Goal: Communication & Community: Participate in discussion

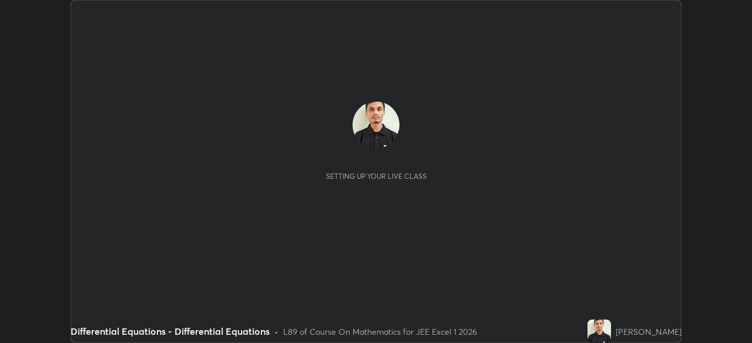
scroll to position [343, 751]
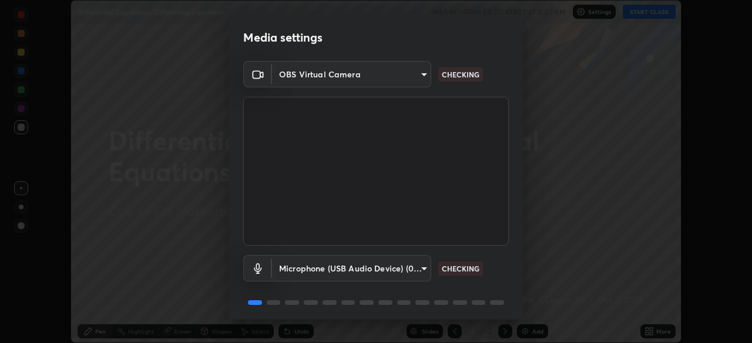
click at [414, 267] on body "Erase all Differential Equations - Differential Equations WAS SCHEDULED TO STAR…" at bounding box center [376, 171] width 752 height 343
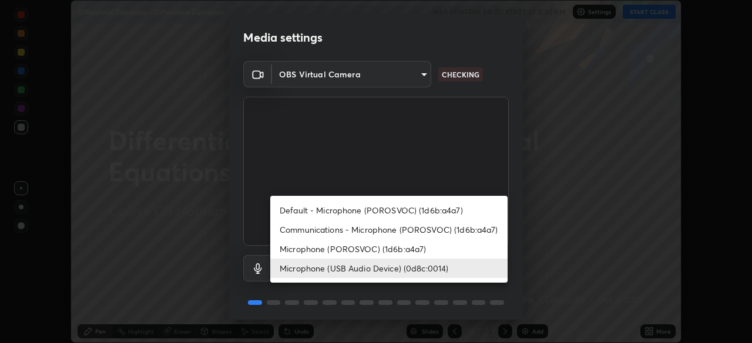
click at [411, 205] on li "Default - Microphone (POROSVOC) (1d6b:a4a7)" at bounding box center [388, 210] width 237 height 19
type input "default"
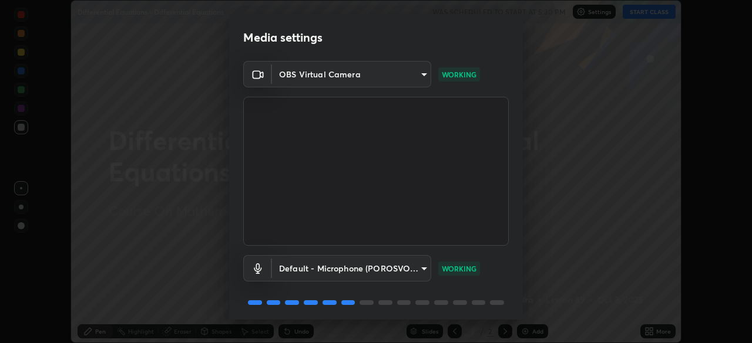
scroll to position [42, 0]
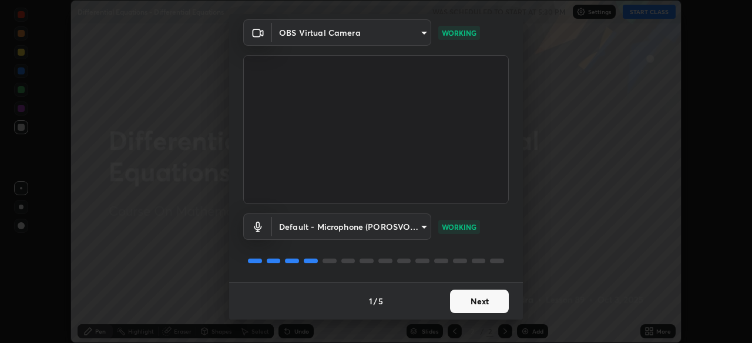
click at [480, 301] on button "Next" at bounding box center [479, 301] width 59 height 23
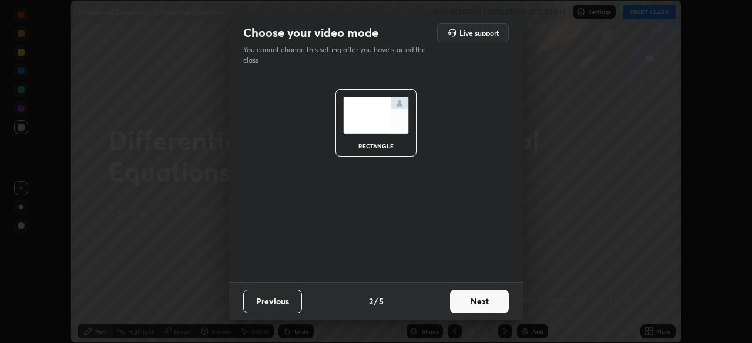
scroll to position [0, 0]
click at [481, 299] on button "Next" at bounding box center [479, 301] width 59 height 23
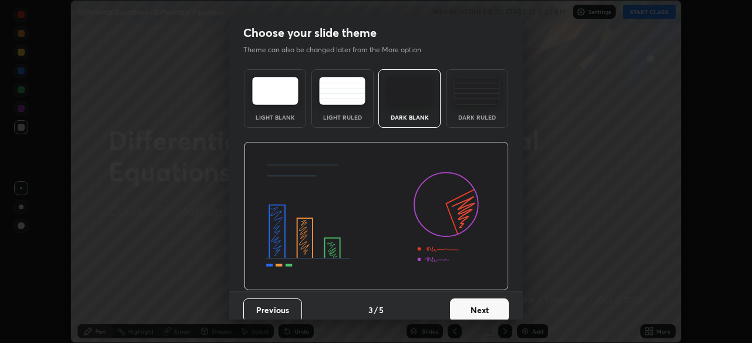
click at [481, 299] on button "Next" at bounding box center [479, 310] width 59 height 23
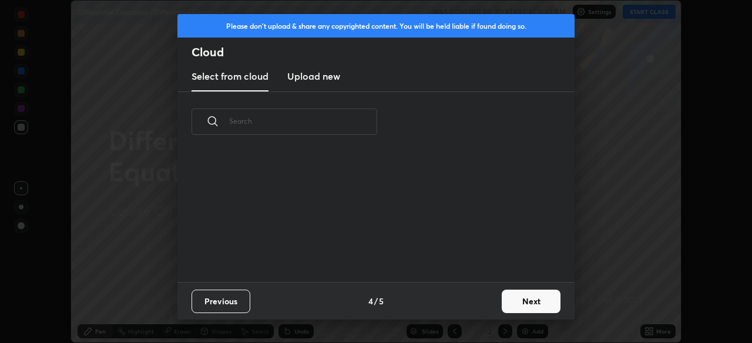
scroll to position [4, 6]
click at [517, 297] on button "Next" at bounding box center [530, 301] width 59 height 23
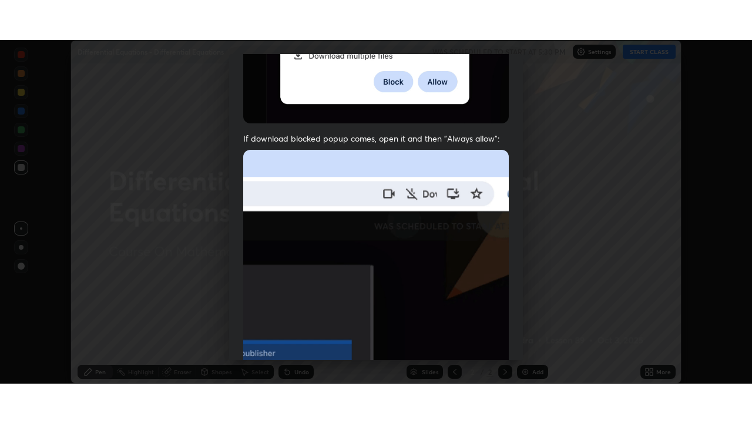
scroll to position [281, 0]
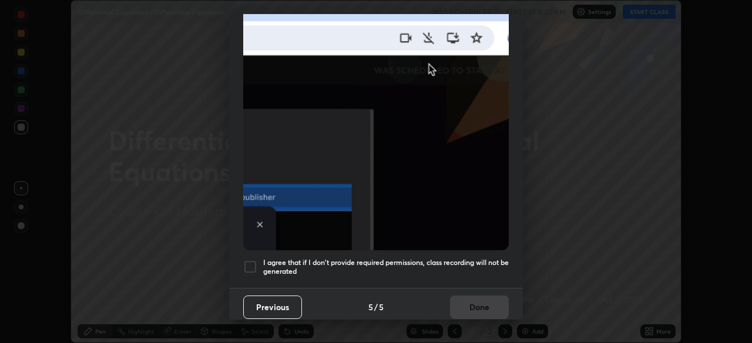
click at [476, 258] on h5 "I agree that if I don't provide required permissions, class recording will not …" at bounding box center [385, 267] width 245 height 18
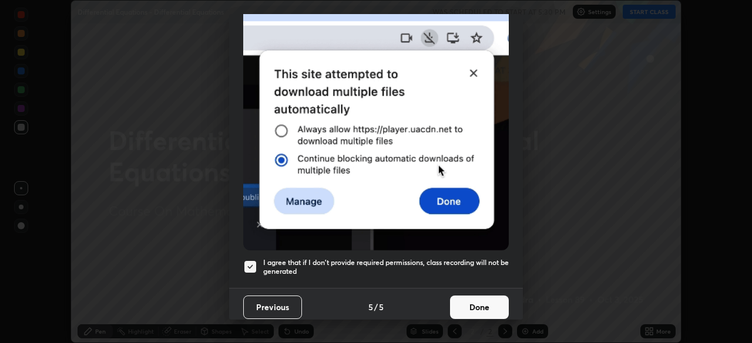
click at [473, 301] on button "Done" at bounding box center [479, 307] width 59 height 23
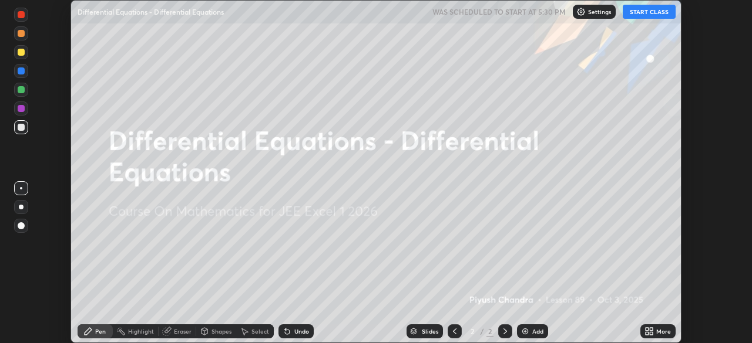
click at [660, 16] on button "START CLASS" at bounding box center [648, 12] width 53 height 14
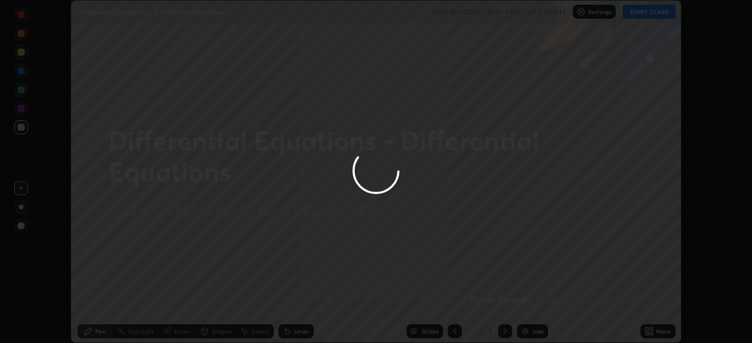
click at [660, 327] on div "More" at bounding box center [657, 332] width 35 height 14
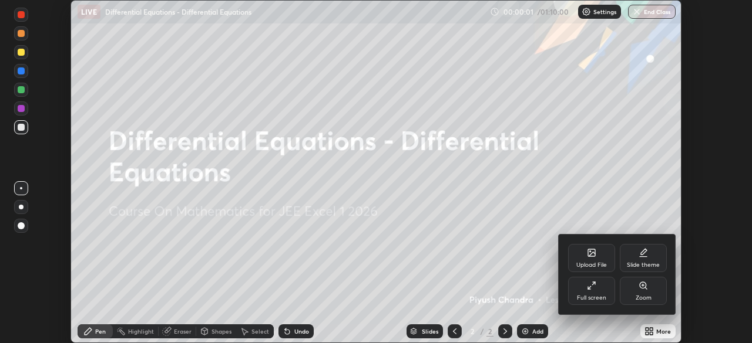
click at [604, 294] on div "Full screen" at bounding box center [591, 291] width 47 height 28
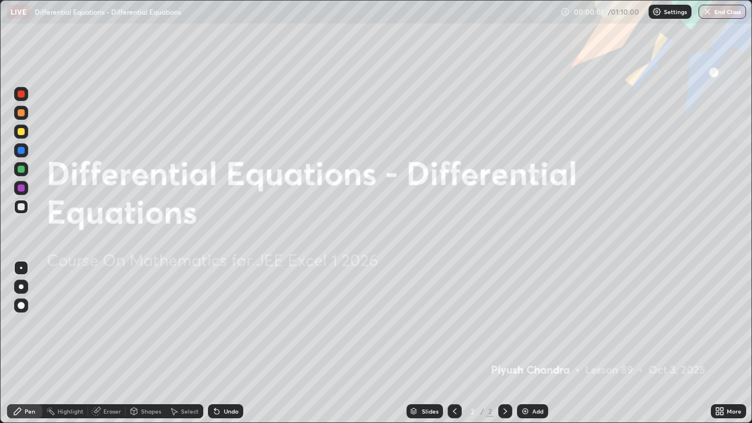
scroll to position [423, 752]
click at [536, 343] on div "Add" at bounding box center [537, 411] width 11 height 6
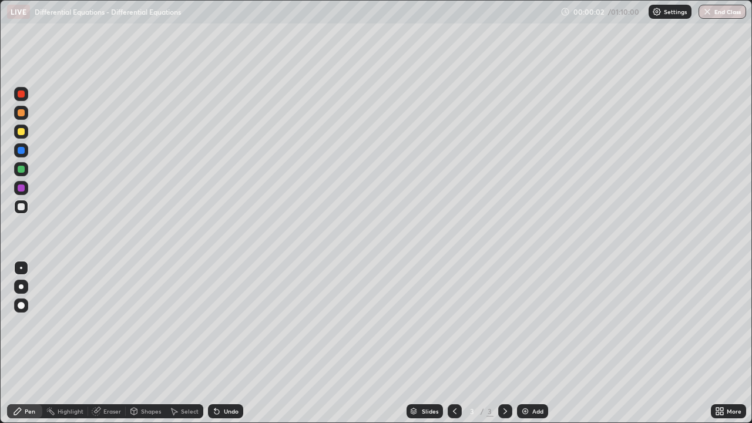
click at [538, 343] on div "Add" at bounding box center [532, 411] width 31 height 14
click at [536, 343] on div "Add" at bounding box center [532, 411] width 31 height 14
click at [540, 343] on div "Add" at bounding box center [532, 411] width 31 height 14
click at [541, 343] on div "Add" at bounding box center [532, 411] width 31 height 14
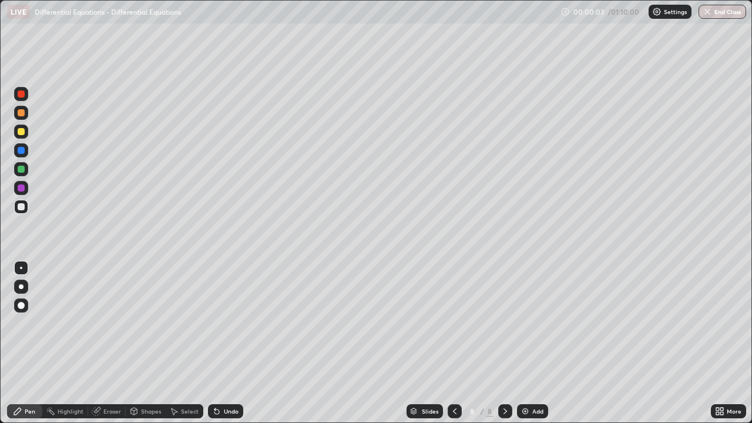
click at [541, 343] on div "Add" at bounding box center [532, 411] width 31 height 14
click at [543, 343] on div "Add" at bounding box center [532, 411] width 31 height 14
click at [428, 343] on div "Slides" at bounding box center [430, 411] width 16 height 6
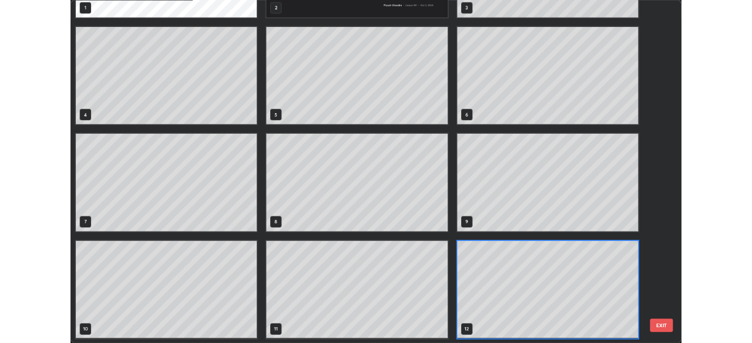
scroll to position [0, 0]
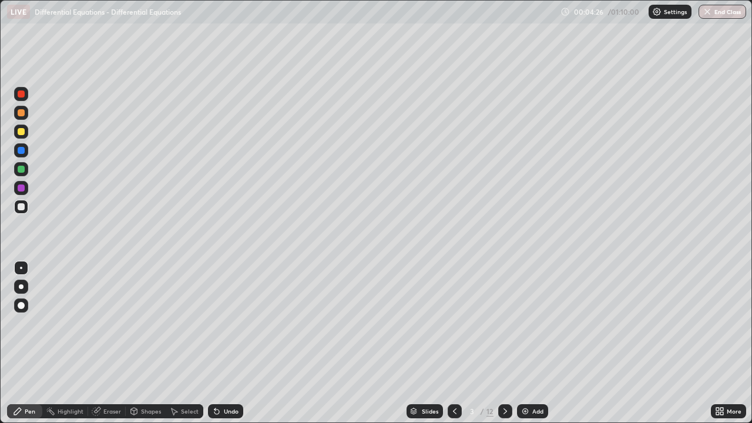
click at [18, 206] on div at bounding box center [21, 206] width 7 height 7
click at [734, 343] on div "More" at bounding box center [733, 411] width 15 height 6
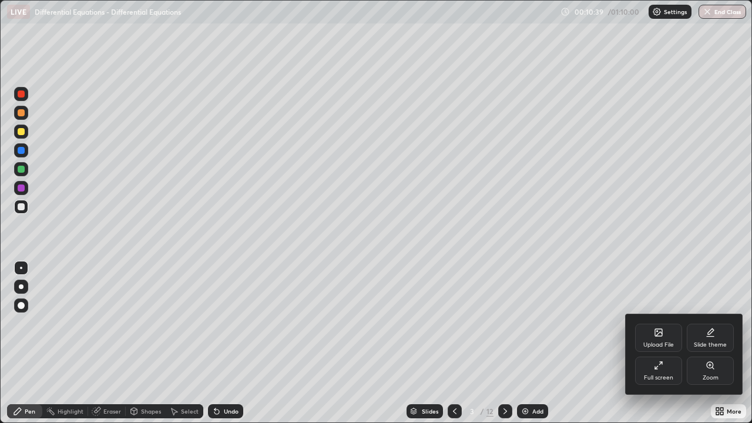
click at [663, 343] on div "Full screen" at bounding box center [658, 370] width 47 height 28
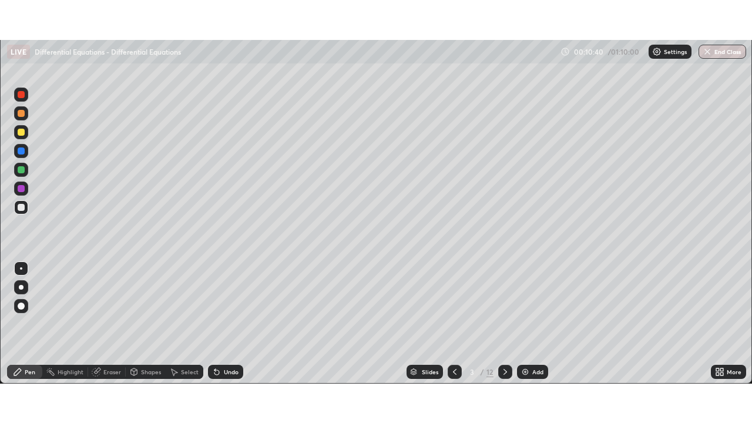
scroll to position [58370, 57962]
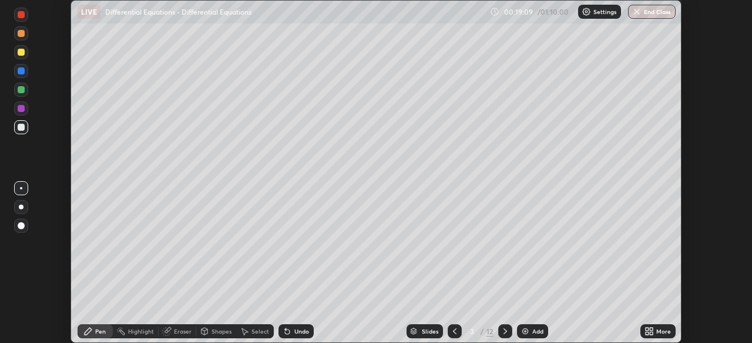
click at [657, 329] on div "More" at bounding box center [663, 332] width 15 height 6
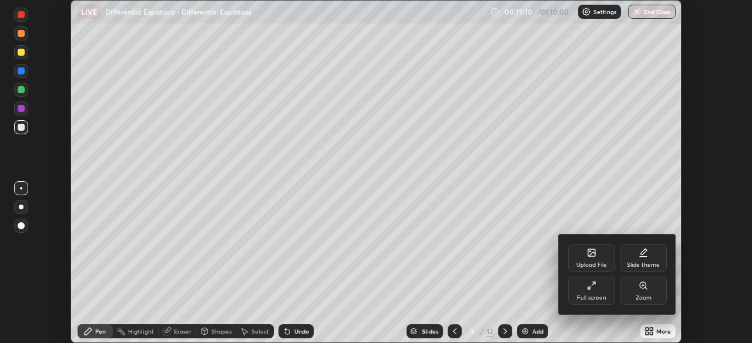
click at [591, 287] on icon at bounding box center [591, 285] width 9 height 9
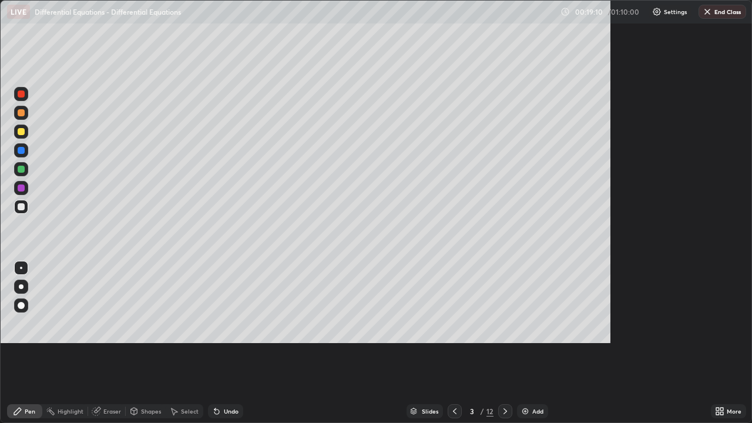
scroll to position [423, 752]
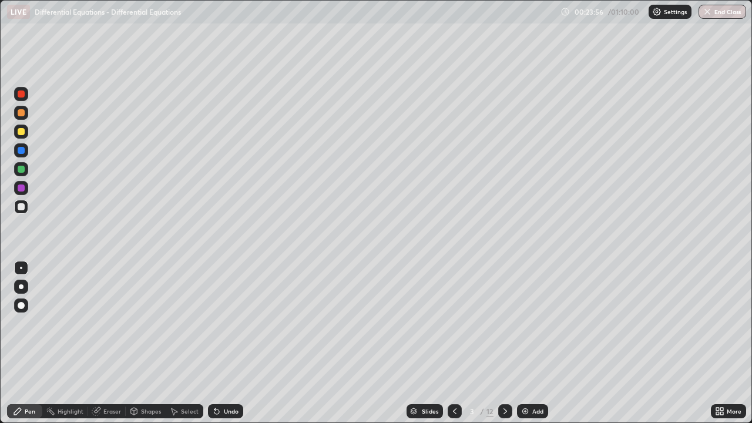
click at [109, 343] on div "Eraser" at bounding box center [112, 411] width 18 height 6
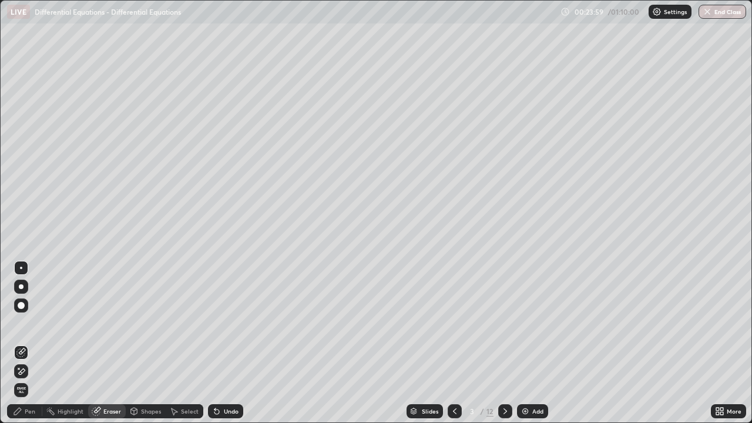
click at [32, 343] on div "Pen" at bounding box center [24, 411] width 35 height 14
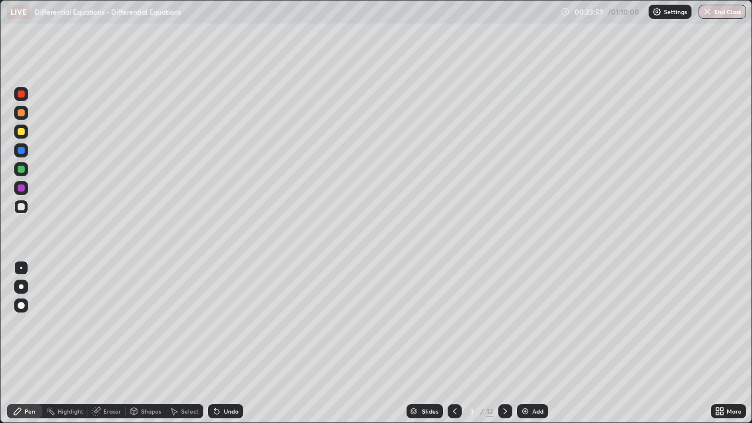
click at [19, 205] on div at bounding box center [21, 206] width 7 height 7
click at [105, 343] on div "Eraser" at bounding box center [107, 411] width 38 height 14
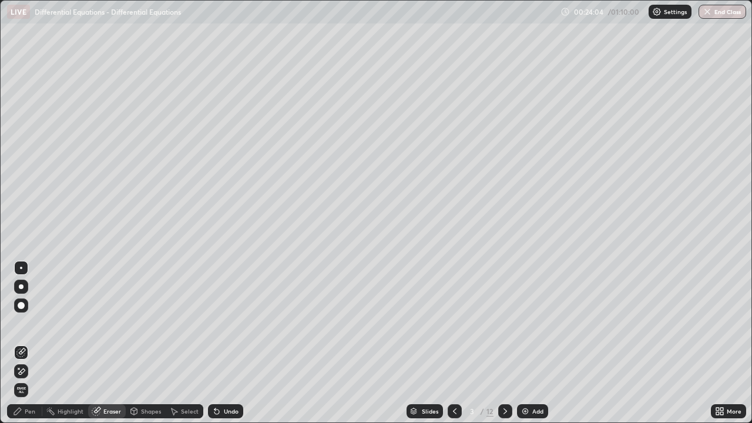
click at [29, 343] on div "Pen" at bounding box center [24, 411] width 35 height 14
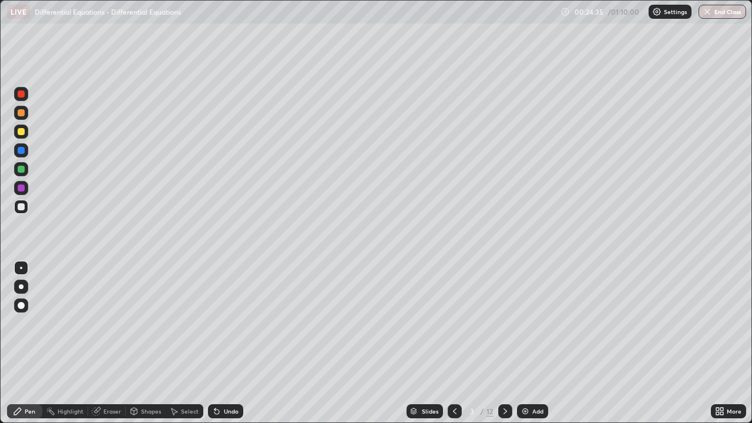
click at [23, 132] on div at bounding box center [21, 131] width 7 height 7
click at [187, 343] on div "Select" at bounding box center [185, 411] width 38 height 14
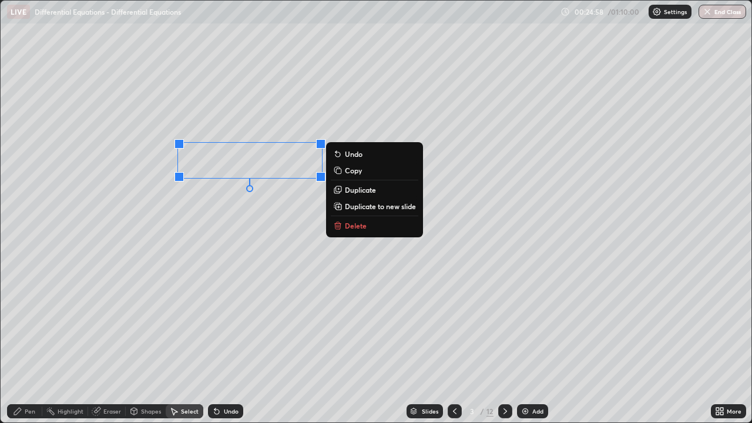
click at [358, 228] on p "Delete" at bounding box center [356, 225] width 22 height 9
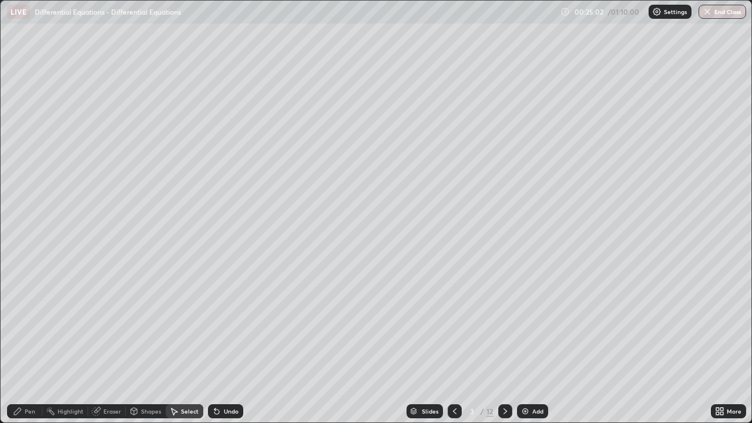
click at [23, 343] on div "Pen" at bounding box center [24, 411] width 35 height 14
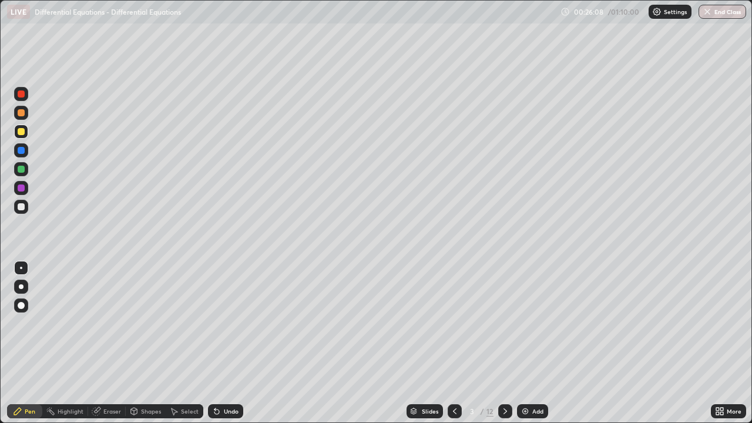
click at [187, 343] on div "Select" at bounding box center [185, 411] width 38 height 14
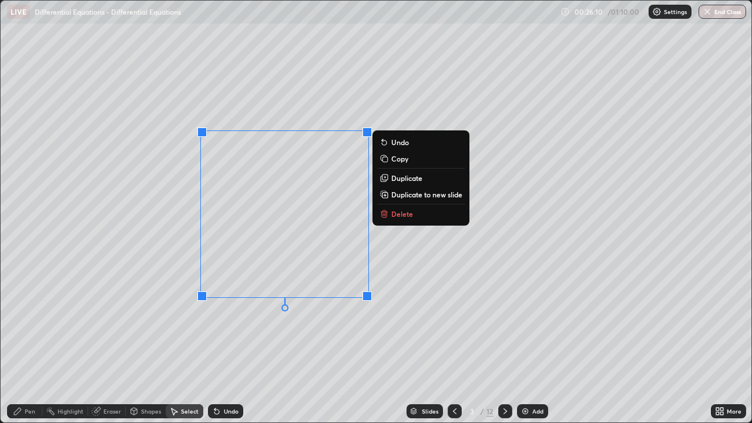
click at [395, 214] on p "Delete" at bounding box center [402, 213] width 22 height 9
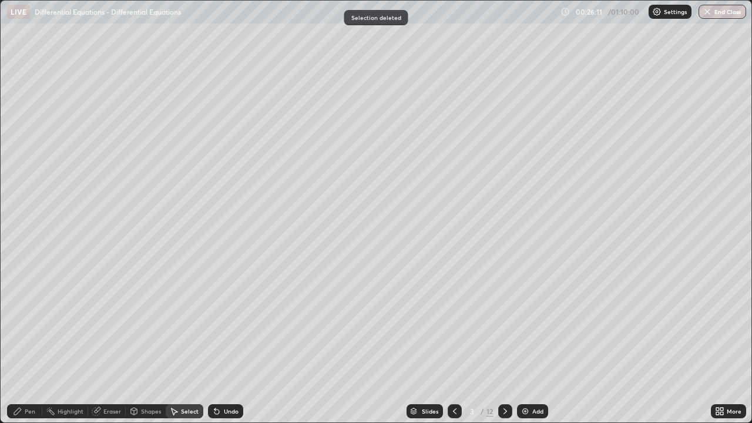
click at [33, 343] on div "Pen" at bounding box center [24, 411] width 35 height 14
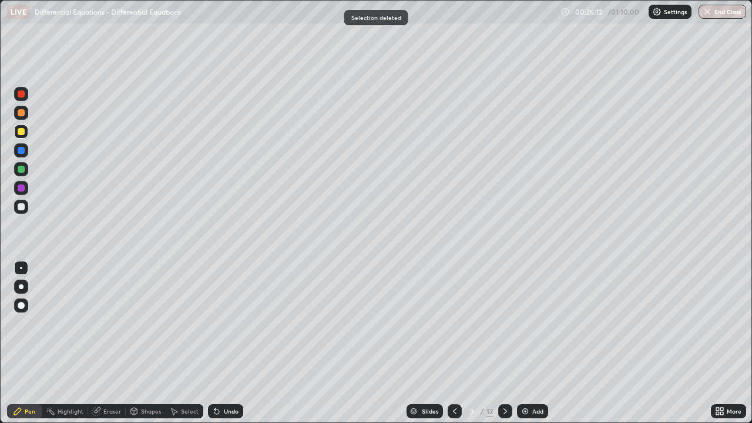
click at [25, 132] on div at bounding box center [21, 131] width 14 height 14
click at [22, 114] on div at bounding box center [21, 112] width 7 height 7
click at [23, 113] on div at bounding box center [21, 112] width 7 height 7
click at [22, 134] on div at bounding box center [21, 131] width 7 height 7
click at [184, 343] on div "Select" at bounding box center [185, 411] width 38 height 14
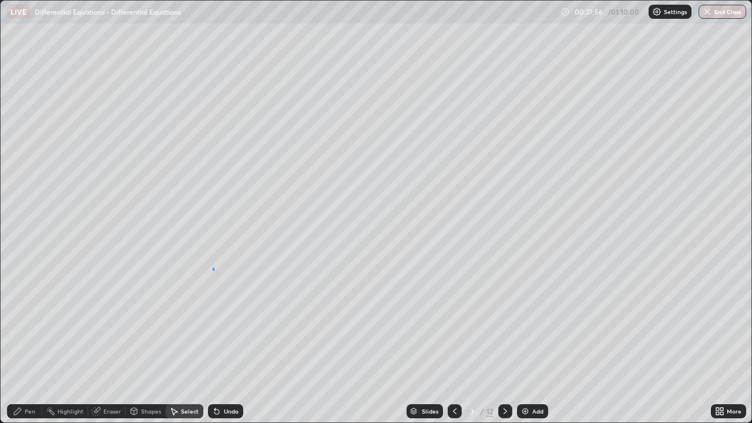
click at [213, 268] on div "0 ° Undo Copy Duplicate Duplicate to new slide Delete" at bounding box center [376, 212] width 750 height 422
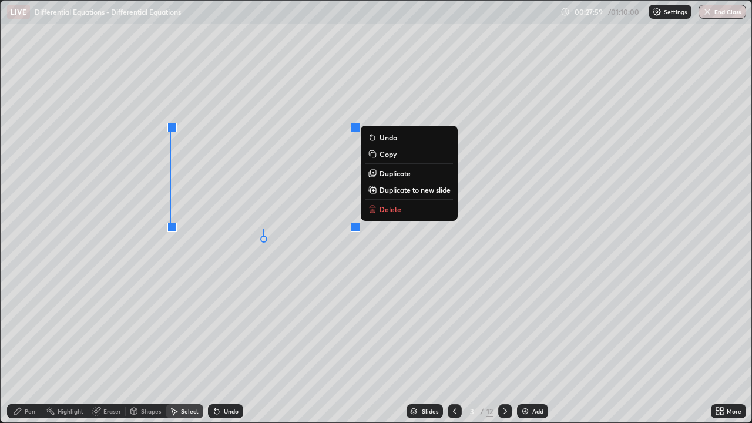
click at [32, 343] on div "Pen" at bounding box center [30, 411] width 11 height 6
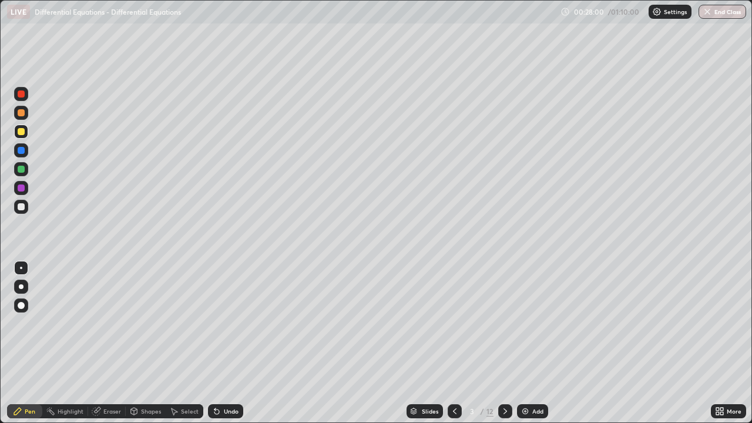
click at [22, 130] on div at bounding box center [21, 131] width 7 height 7
click at [230, 343] on div "Undo" at bounding box center [231, 411] width 15 height 6
click at [225, 343] on div "Undo" at bounding box center [231, 411] width 15 height 6
click at [228, 343] on div "Undo" at bounding box center [231, 411] width 15 height 6
click at [227, 343] on div "Undo" at bounding box center [231, 411] width 15 height 6
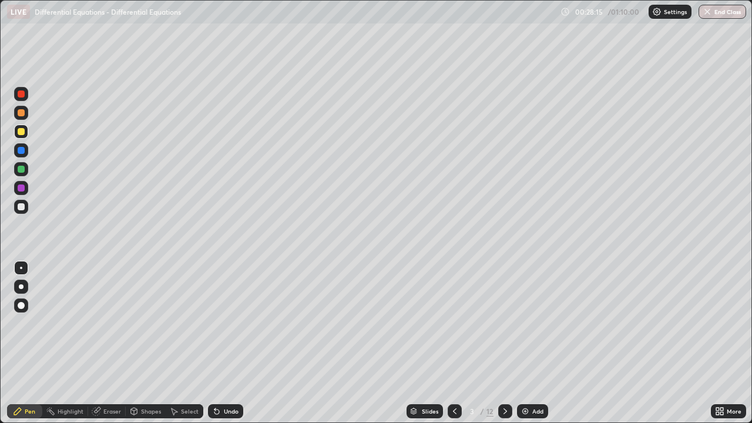
click at [225, 343] on div "Undo" at bounding box center [231, 411] width 15 height 6
click at [227, 343] on div "Undo" at bounding box center [231, 411] width 15 height 6
click at [224, 343] on div "Undo" at bounding box center [231, 411] width 15 height 6
click at [19, 209] on div at bounding box center [21, 206] width 7 height 7
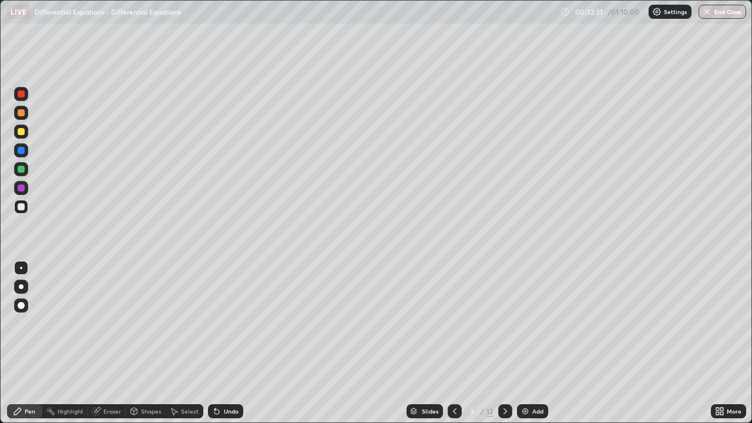
click at [20, 205] on div at bounding box center [21, 206] width 7 height 7
click at [505, 343] on icon at bounding box center [505, 411] width 4 height 6
click at [229, 343] on div "Undo" at bounding box center [231, 411] width 15 height 6
click at [231, 343] on div "Undo" at bounding box center [231, 411] width 15 height 6
click at [22, 131] on div at bounding box center [21, 131] width 7 height 7
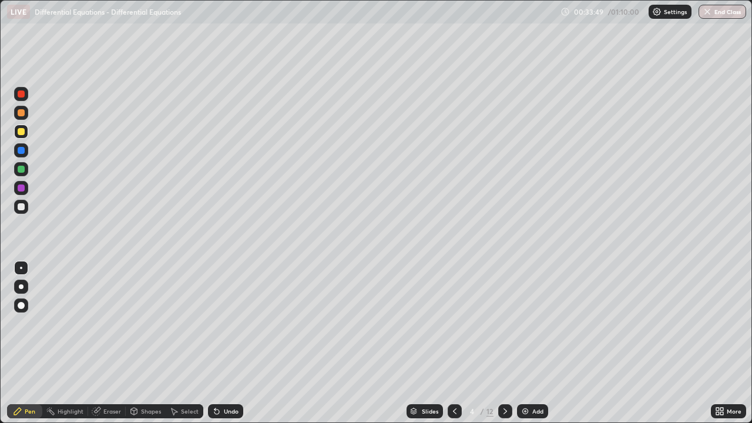
click at [21, 114] on div at bounding box center [21, 112] width 7 height 7
click at [228, 343] on div "Undo" at bounding box center [231, 411] width 15 height 6
click at [231, 343] on div "Undo" at bounding box center [231, 411] width 15 height 6
click at [224, 343] on div "Undo" at bounding box center [231, 411] width 15 height 6
click at [238, 343] on div "Undo" at bounding box center [225, 411] width 35 height 14
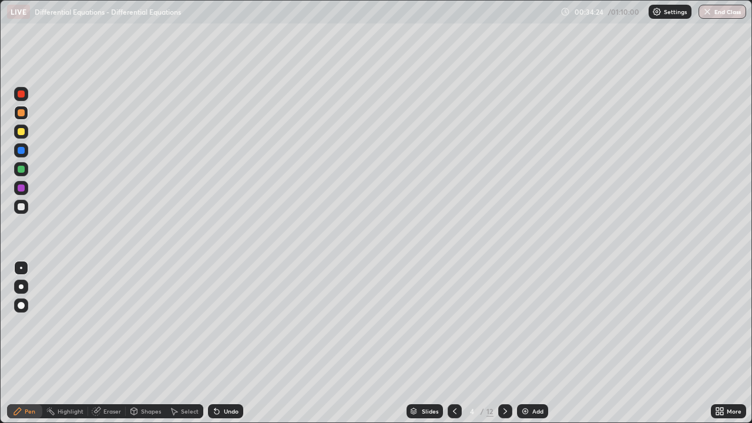
click at [232, 343] on div "Undo" at bounding box center [225, 411] width 35 height 14
click at [22, 171] on div at bounding box center [21, 169] width 7 height 7
click at [28, 169] on div at bounding box center [21, 169] width 14 height 14
click at [113, 343] on div "Eraser" at bounding box center [107, 411] width 38 height 14
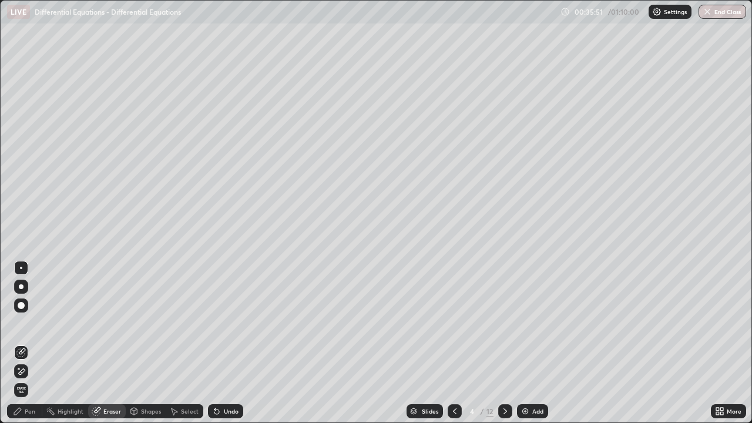
click at [27, 343] on div "Pen" at bounding box center [30, 411] width 11 height 6
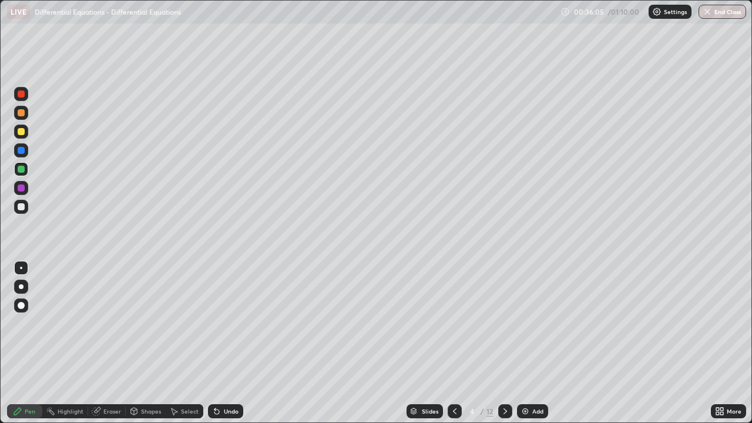
click at [25, 133] on div at bounding box center [21, 131] width 14 height 14
click at [225, 343] on div "Undo" at bounding box center [225, 411] width 35 height 14
click at [220, 343] on div "Undo" at bounding box center [225, 411] width 35 height 14
click at [22, 207] on div at bounding box center [21, 206] width 7 height 7
click at [21, 205] on div at bounding box center [21, 206] width 7 height 7
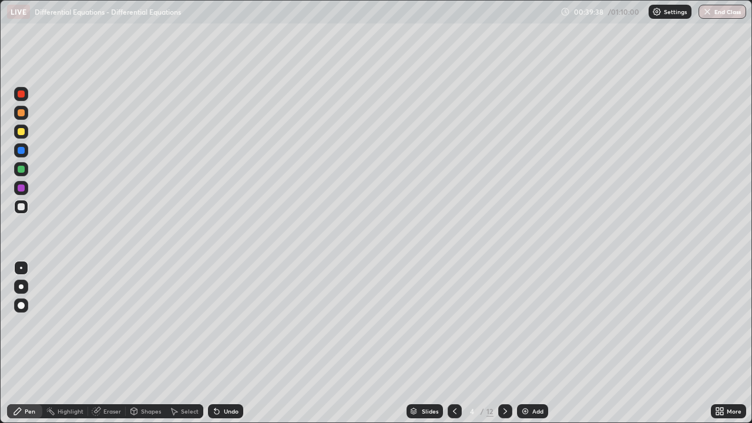
click at [502, 343] on icon at bounding box center [504, 410] width 9 height 9
click at [26, 133] on div at bounding box center [21, 131] width 14 height 14
click at [21, 132] on div at bounding box center [21, 131] width 7 height 7
click at [450, 343] on icon at bounding box center [454, 410] width 9 height 9
click at [452, 343] on icon at bounding box center [454, 410] width 9 height 9
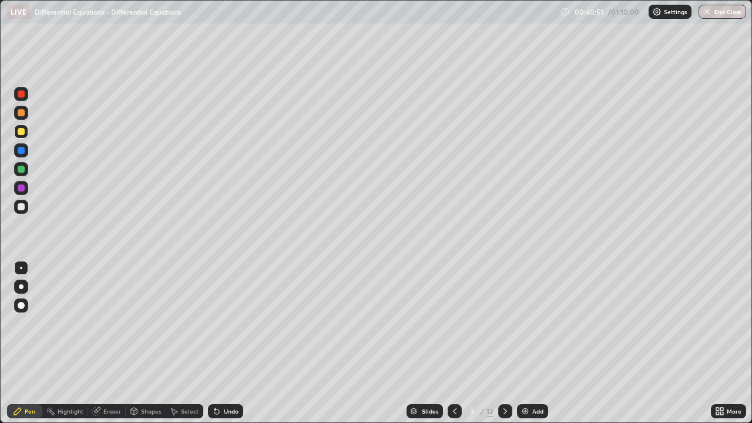
click at [503, 343] on div at bounding box center [505, 411] width 14 height 14
click at [453, 343] on icon at bounding box center [454, 410] width 9 height 9
click at [505, 343] on icon at bounding box center [504, 410] width 9 height 9
click at [500, 343] on icon at bounding box center [504, 410] width 9 height 9
click at [19, 131] on div at bounding box center [21, 131] width 7 height 7
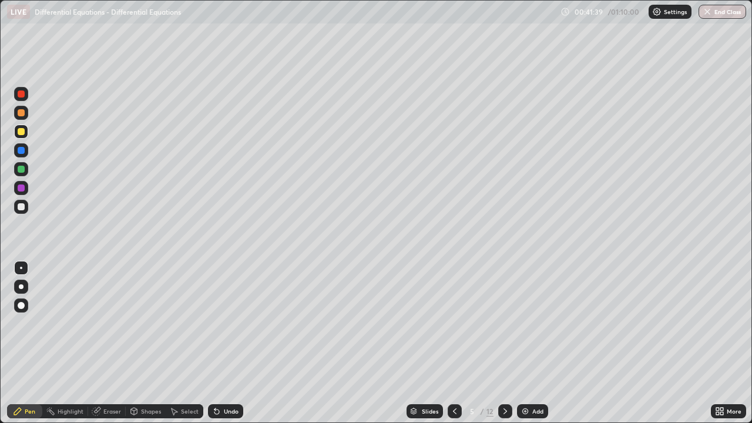
click at [228, 343] on div "Undo" at bounding box center [231, 411] width 15 height 6
click at [226, 343] on div "Undo" at bounding box center [231, 411] width 15 height 6
click at [227, 343] on div "Undo" at bounding box center [225, 411] width 35 height 14
click at [227, 343] on div "Undo" at bounding box center [231, 411] width 15 height 6
click at [226, 343] on div "Undo" at bounding box center [231, 411] width 15 height 6
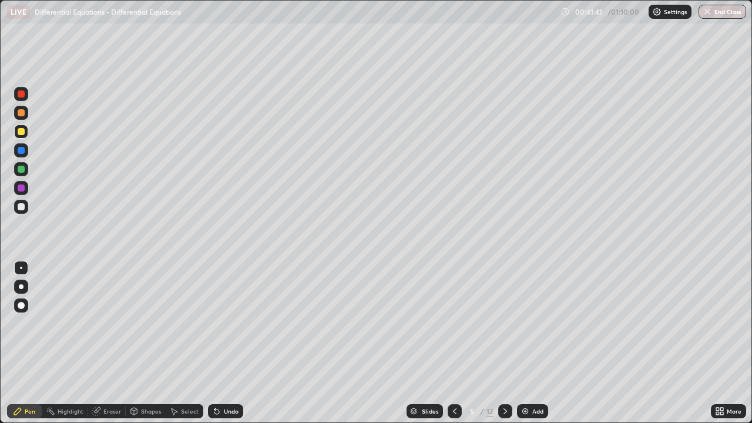
click at [225, 343] on div "Undo" at bounding box center [225, 411] width 35 height 14
click at [21, 113] on div at bounding box center [21, 112] width 7 height 7
click at [225, 343] on div "Undo" at bounding box center [225, 411] width 35 height 14
click at [224, 343] on div "Undo" at bounding box center [231, 411] width 15 height 6
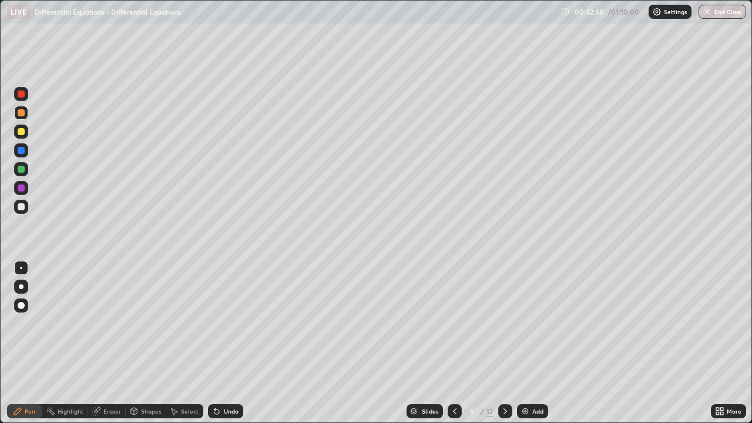
click at [22, 209] on div at bounding box center [21, 206] width 7 height 7
click at [22, 207] on div at bounding box center [21, 206] width 7 height 7
click at [503, 343] on icon at bounding box center [504, 410] width 9 height 9
click at [25, 207] on div at bounding box center [21, 207] width 14 height 14
click at [22, 130] on div at bounding box center [21, 131] width 7 height 7
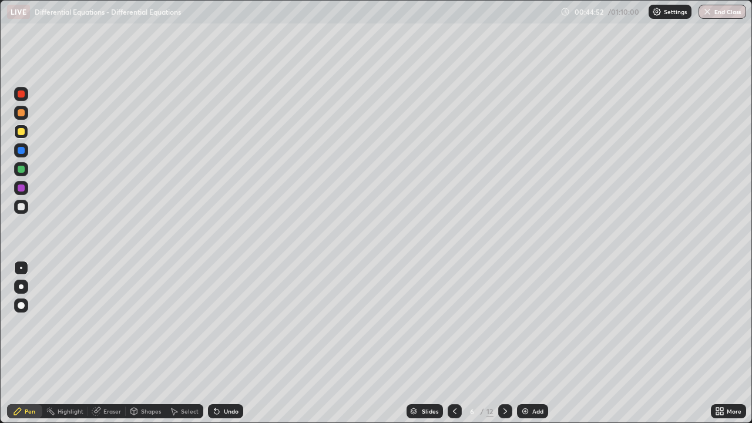
click at [187, 343] on div "Select" at bounding box center [185, 411] width 38 height 14
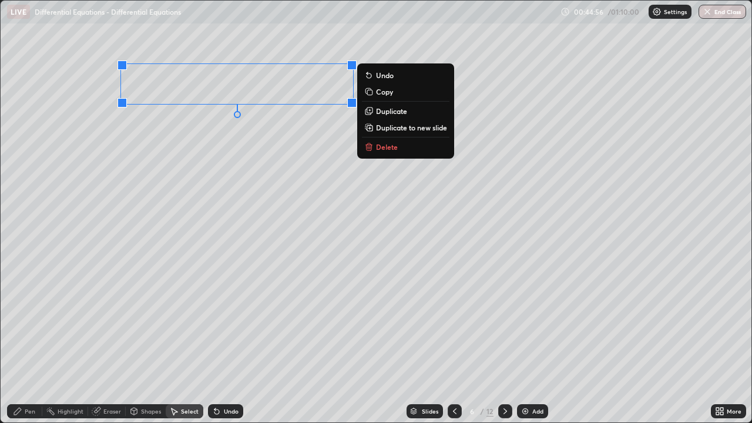
click at [37, 343] on div "Pen" at bounding box center [24, 411] width 35 height 14
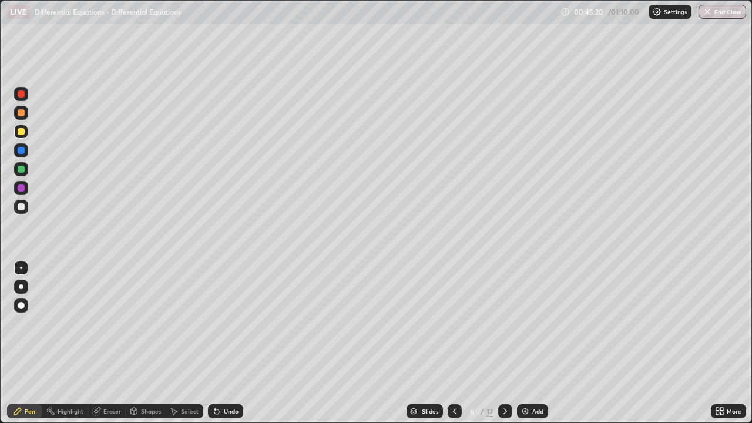
click at [22, 115] on div at bounding box center [21, 112] width 7 height 7
click at [27, 173] on div at bounding box center [21, 169] width 14 height 14
click at [229, 343] on div "Undo" at bounding box center [225, 411] width 35 height 14
click at [110, 343] on div "Eraser" at bounding box center [112, 411] width 18 height 6
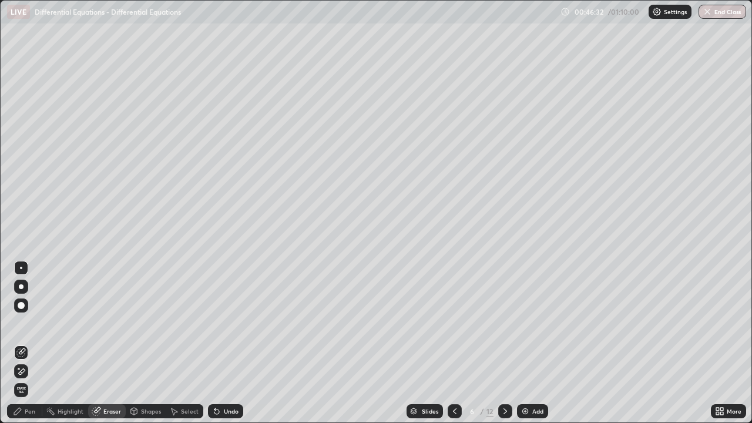
click at [34, 343] on div "Pen" at bounding box center [30, 411] width 11 height 6
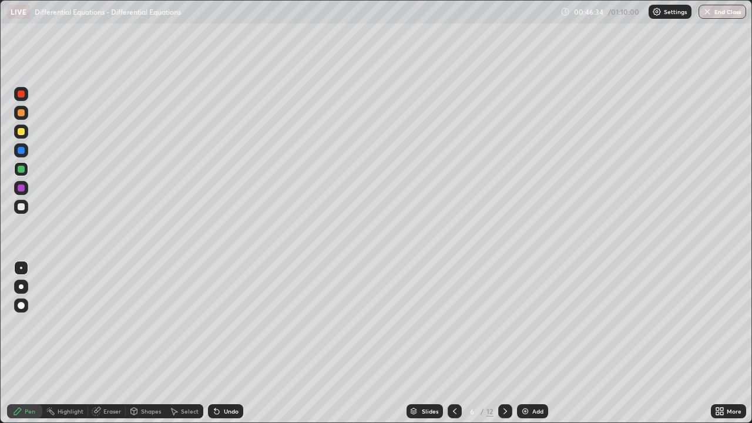
click at [21, 137] on div at bounding box center [21, 131] width 14 height 14
click at [22, 130] on div at bounding box center [21, 131] width 7 height 7
click at [224, 343] on div "Undo" at bounding box center [225, 411] width 35 height 14
click at [19, 169] on div at bounding box center [21, 169] width 7 height 7
click at [19, 113] on div at bounding box center [21, 112] width 7 height 7
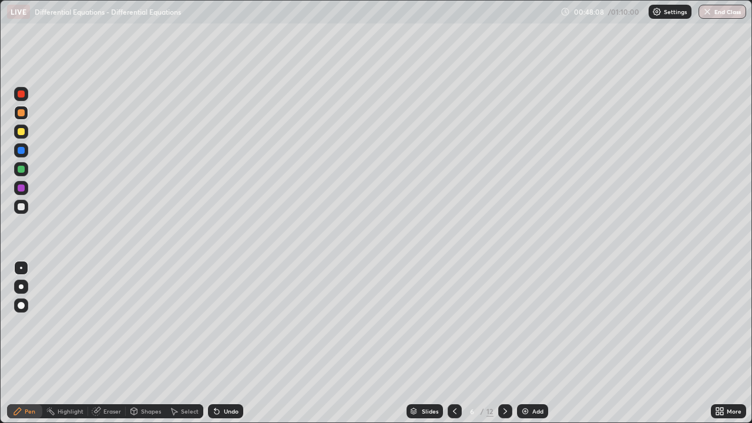
click at [187, 343] on div "Select" at bounding box center [190, 411] width 18 height 6
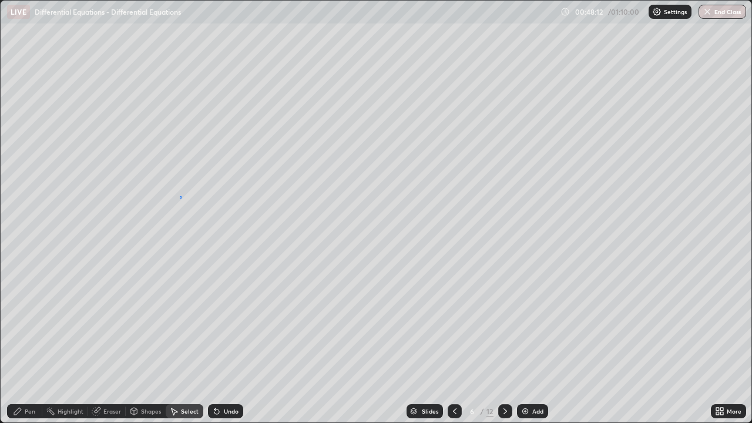
click at [180, 196] on div "0 ° Undo Copy Duplicate Duplicate to new slide Delete" at bounding box center [376, 212] width 750 height 422
click at [103, 343] on div "Eraser" at bounding box center [112, 411] width 18 height 6
click at [33, 343] on div "Pen" at bounding box center [24, 411] width 35 height 14
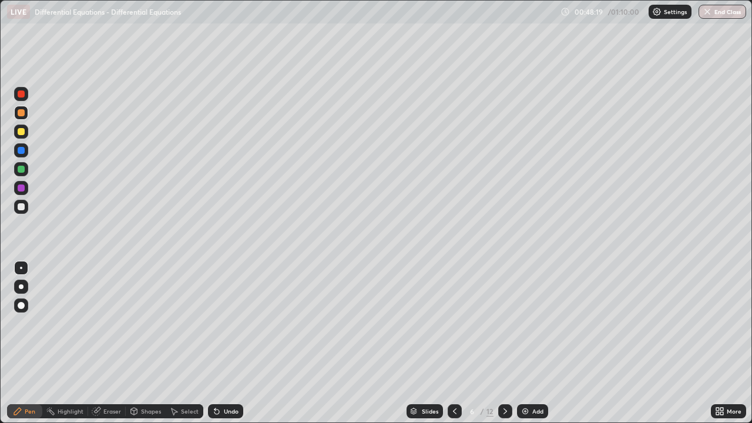
click at [20, 130] on div at bounding box center [21, 131] width 7 height 7
click at [21, 113] on div at bounding box center [21, 112] width 7 height 7
click at [228, 343] on div "Undo" at bounding box center [231, 411] width 15 height 6
click at [21, 114] on div at bounding box center [21, 112] width 7 height 7
click at [229, 343] on div "Undo" at bounding box center [231, 411] width 15 height 6
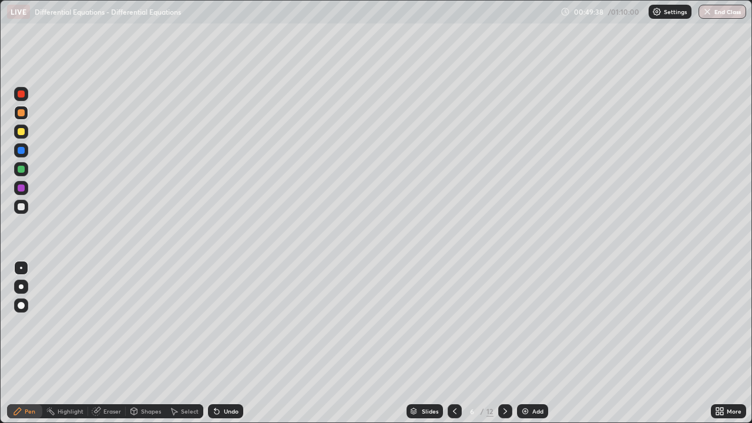
click at [227, 343] on div "Undo" at bounding box center [231, 411] width 15 height 6
click at [24, 133] on div at bounding box center [21, 131] width 14 height 14
click at [23, 206] on div at bounding box center [21, 206] width 7 height 7
click at [225, 343] on div "Undo" at bounding box center [231, 411] width 15 height 6
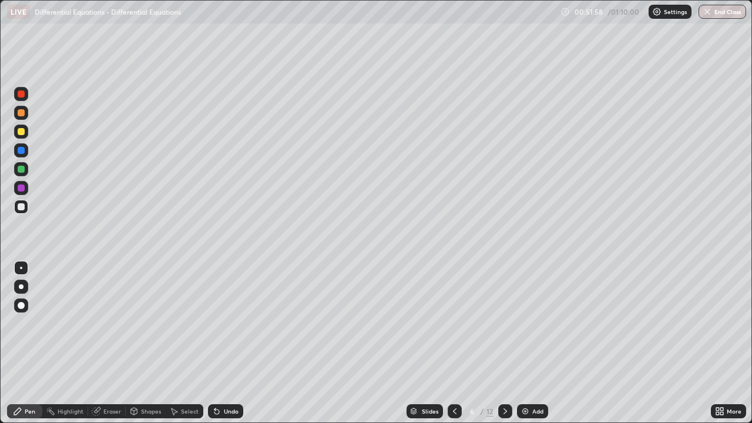
click at [231, 343] on div "Undo" at bounding box center [225, 411] width 35 height 14
click at [231, 343] on div "Undo" at bounding box center [231, 411] width 15 height 6
click at [22, 114] on div at bounding box center [21, 112] width 7 height 7
click at [227, 343] on div "Undo" at bounding box center [231, 411] width 15 height 6
click at [228, 343] on div "Undo" at bounding box center [225, 411] width 35 height 14
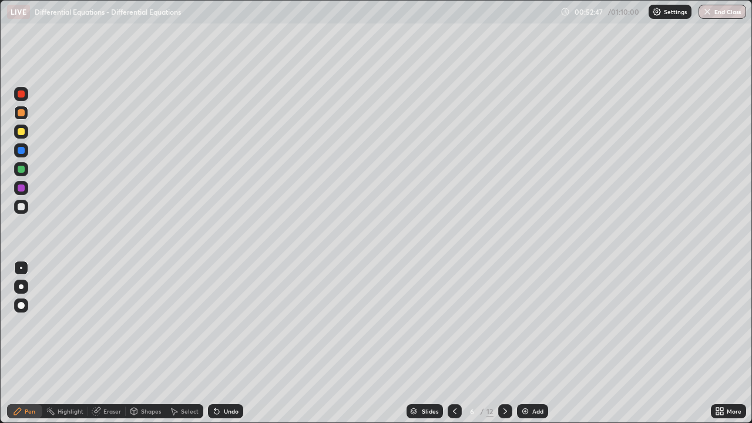
click at [227, 343] on div "Undo" at bounding box center [231, 411] width 15 height 6
click at [230, 343] on div "Undo" at bounding box center [231, 411] width 15 height 6
click at [23, 169] on div at bounding box center [21, 169] width 7 height 7
click at [22, 205] on div at bounding box center [21, 206] width 7 height 7
click at [503, 343] on icon at bounding box center [504, 410] width 9 height 9
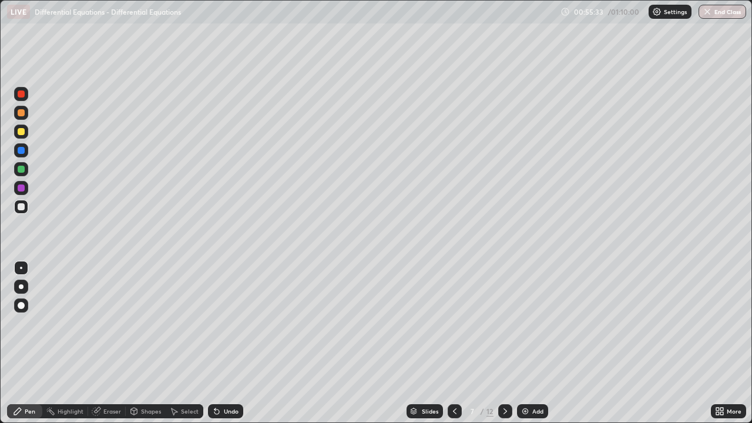
click at [20, 128] on div at bounding box center [21, 131] width 7 height 7
click at [23, 168] on div at bounding box center [21, 169] width 7 height 7
click at [21, 205] on div at bounding box center [21, 206] width 7 height 7
click at [22, 207] on div at bounding box center [21, 206] width 7 height 7
click at [502, 343] on icon at bounding box center [504, 410] width 9 height 9
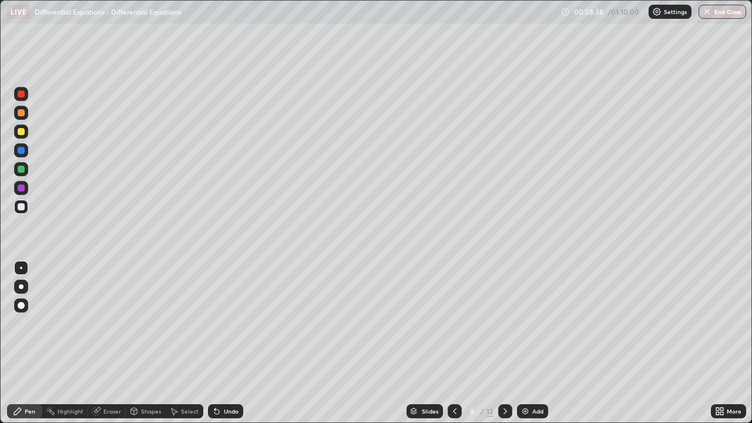
click at [22, 207] on div at bounding box center [21, 206] width 7 height 7
click at [23, 207] on div at bounding box center [21, 206] width 7 height 7
click at [23, 133] on div at bounding box center [21, 131] width 7 height 7
click at [22, 134] on div at bounding box center [21, 131] width 7 height 7
click at [23, 169] on div at bounding box center [21, 169] width 7 height 7
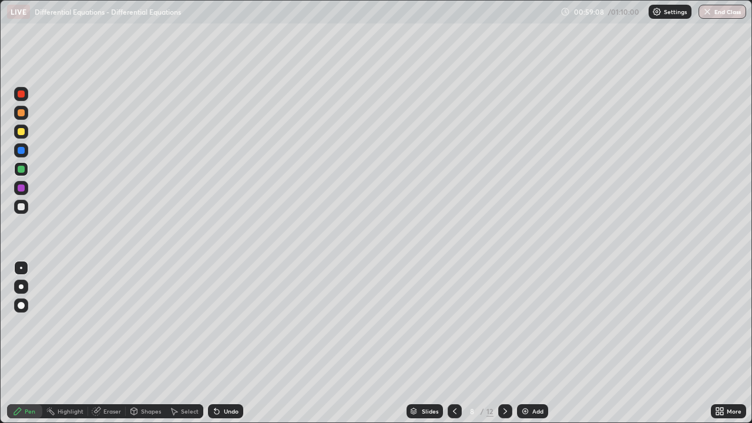
click at [23, 114] on div at bounding box center [21, 112] width 7 height 7
click at [22, 133] on div at bounding box center [21, 131] width 7 height 7
click at [19, 150] on div at bounding box center [21, 150] width 7 height 7
click at [19, 153] on div at bounding box center [21, 150] width 7 height 7
click at [20, 129] on div at bounding box center [21, 131] width 7 height 7
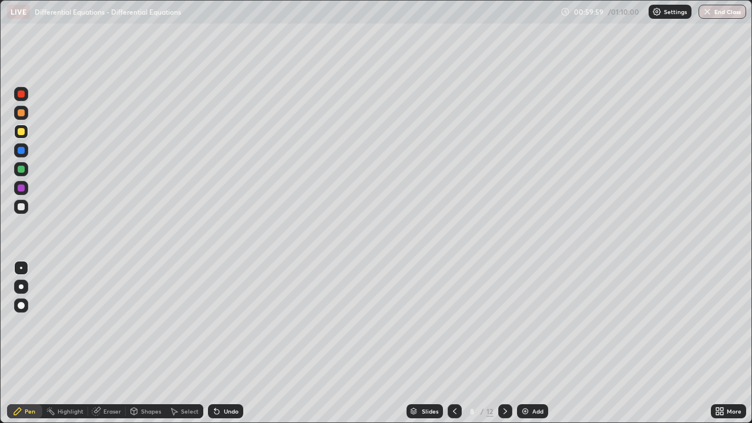
click at [21, 151] on div at bounding box center [21, 150] width 7 height 7
click at [185, 343] on div "Select" at bounding box center [190, 411] width 18 height 6
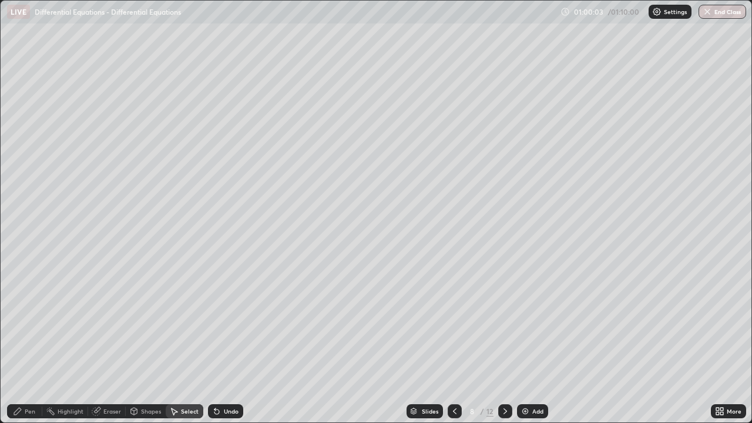
click at [150, 343] on div "Shapes" at bounding box center [151, 411] width 20 height 6
click at [34, 343] on div "Pen" at bounding box center [30, 411] width 11 height 6
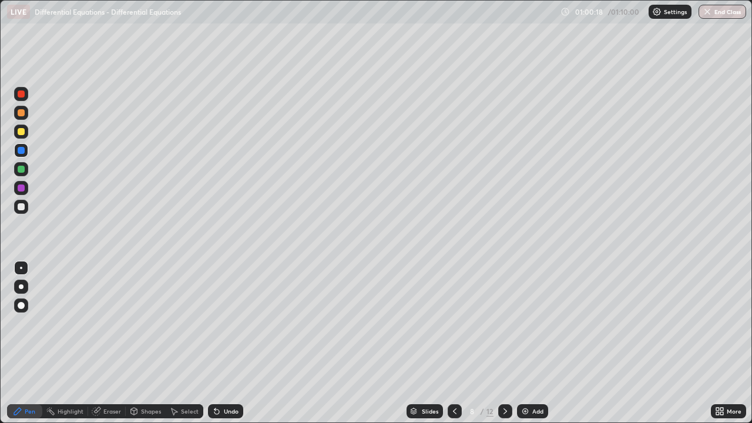
click at [19, 137] on div at bounding box center [21, 131] width 14 height 14
click at [233, 343] on div "Undo" at bounding box center [231, 411] width 15 height 6
click at [228, 343] on div "Undo" at bounding box center [231, 411] width 15 height 6
click at [229, 343] on div "Undo" at bounding box center [231, 411] width 15 height 6
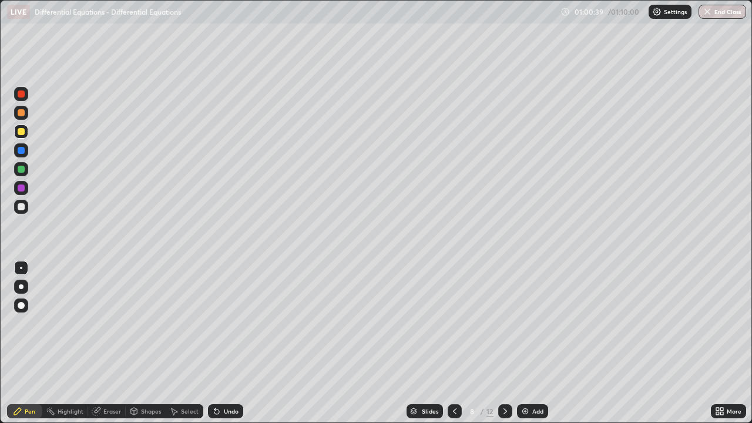
click at [230, 343] on div "Undo" at bounding box center [231, 411] width 15 height 6
click at [230, 343] on div "Undo" at bounding box center [225, 411] width 35 height 14
click at [233, 343] on div "Undo" at bounding box center [225, 411] width 35 height 14
click at [22, 207] on div at bounding box center [21, 206] width 7 height 7
click at [188, 343] on div "Select" at bounding box center [190, 411] width 18 height 6
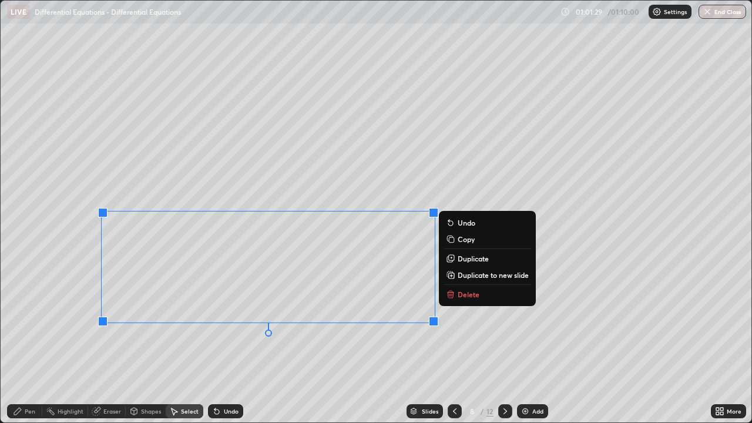
click at [159, 343] on div "0 ° Undo Copy Duplicate Duplicate to new slide Delete" at bounding box center [376, 212] width 750 height 422
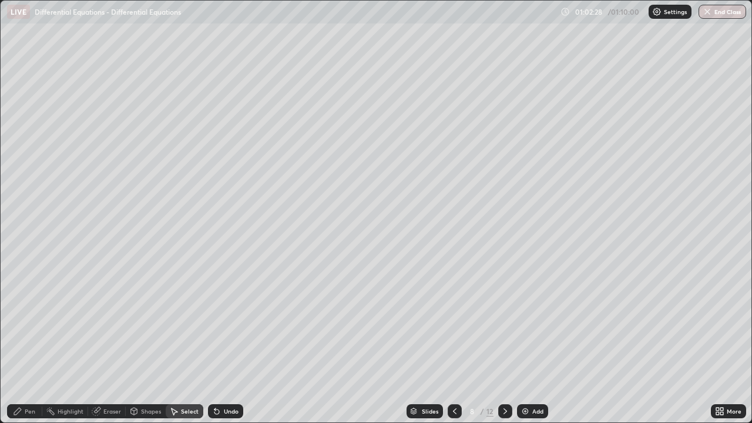
click at [25, 343] on div "Pen" at bounding box center [30, 411] width 11 height 6
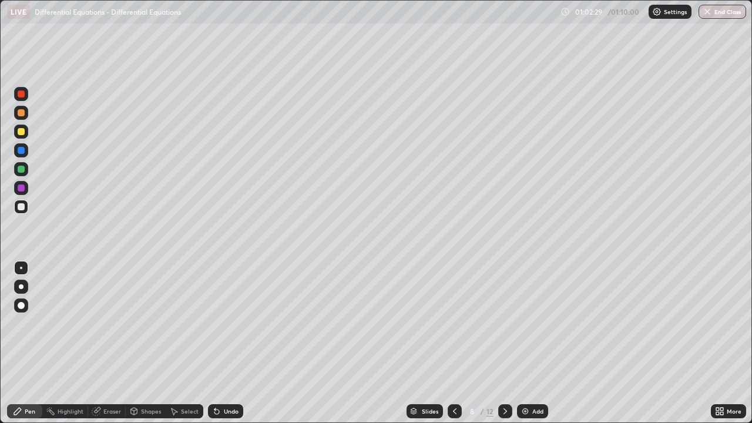
click at [22, 202] on div at bounding box center [21, 207] width 14 height 14
click at [26, 110] on div at bounding box center [21, 113] width 14 height 14
click at [21, 205] on div at bounding box center [21, 206] width 7 height 7
click at [20, 163] on div at bounding box center [21, 169] width 14 height 14
click at [23, 134] on div at bounding box center [21, 131] width 7 height 7
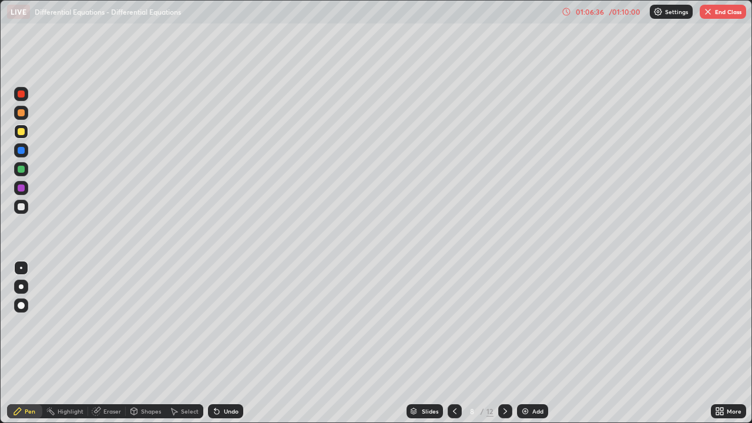
click at [21, 212] on div at bounding box center [21, 207] width 14 height 14
click at [502, 343] on icon at bounding box center [504, 410] width 9 height 9
click at [22, 204] on div at bounding box center [21, 206] width 7 height 7
click at [22, 131] on div at bounding box center [21, 131] width 7 height 7
click at [19, 168] on div at bounding box center [21, 169] width 7 height 7
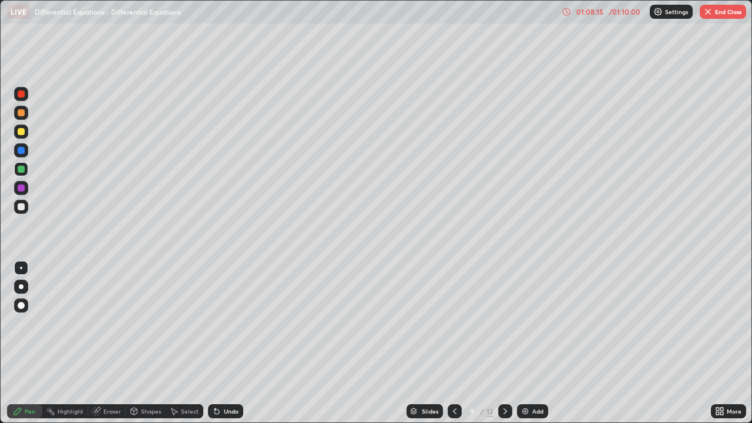
click at [19, 134] on div at bounding box center [21, 131] width 7 height 7
click at [232, 343] on div "Undo" at bounding box center [231, 411] width 15 height 6
click at [227, 343] on div "Undo" at bounding box center [231, 411] width 15 height 6
click at [20, 117] on div at bounding box center [21, 113] width 14 height 14
click at [228, 343] on div "Undo" at bounding box center [231, 411] width 15 height 6
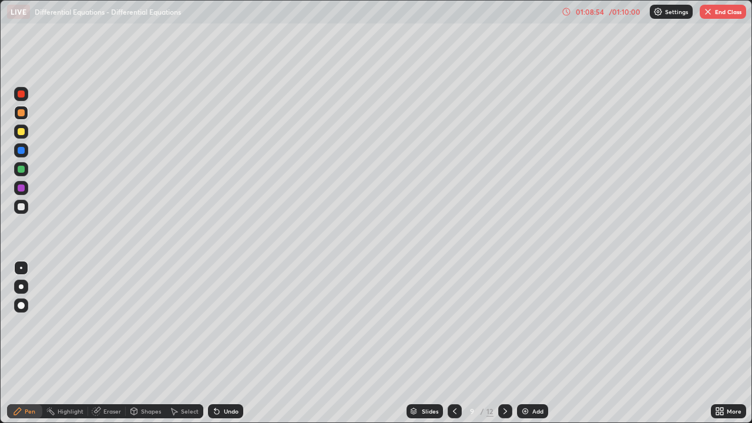
click at [227, 343] on div "Undo" at bounding box center [231, 411] width 15 height 6
click at [23, 168] on div at bounding box center [21, 169] width 7 height 7
click at [19, 204] on div at bounding box center [21, 206] width 7 height 7
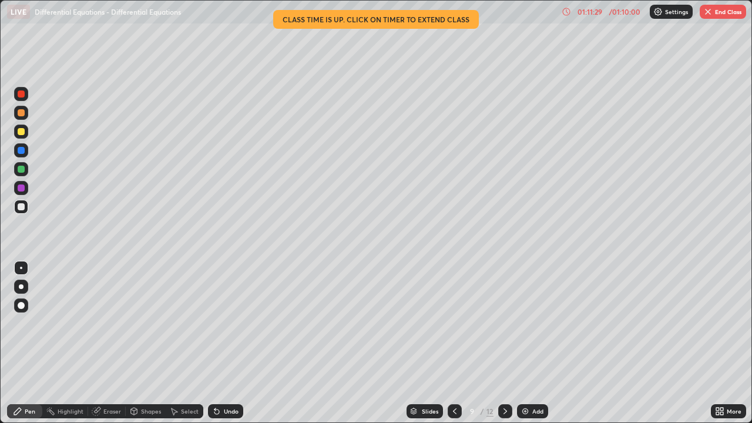
click at [727, 14] on button "End Class" at bounding box center [722, 12] width 46 height 14
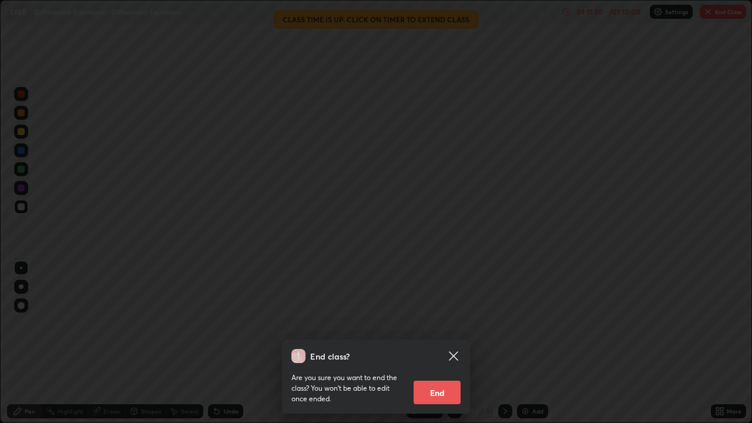
click at [434, 343] on button "End" at bounding box center [436, 391] width 47 height 23
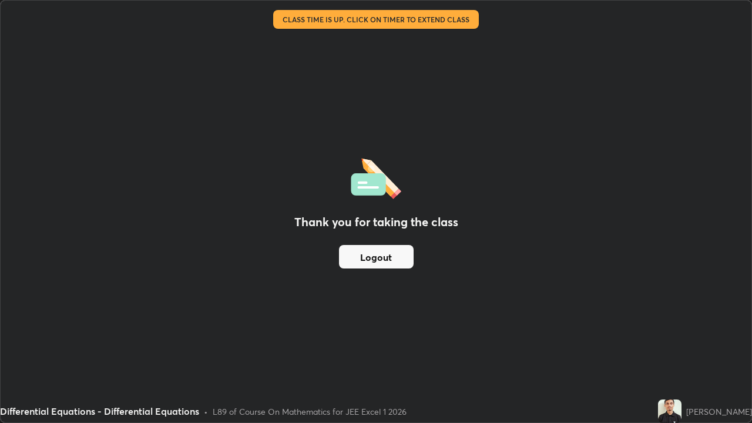
click at [400, 260] on button "Logout" at bounding box center [376, 256] width 75 height 23
